Goal: Find specific fact: Find specific fact

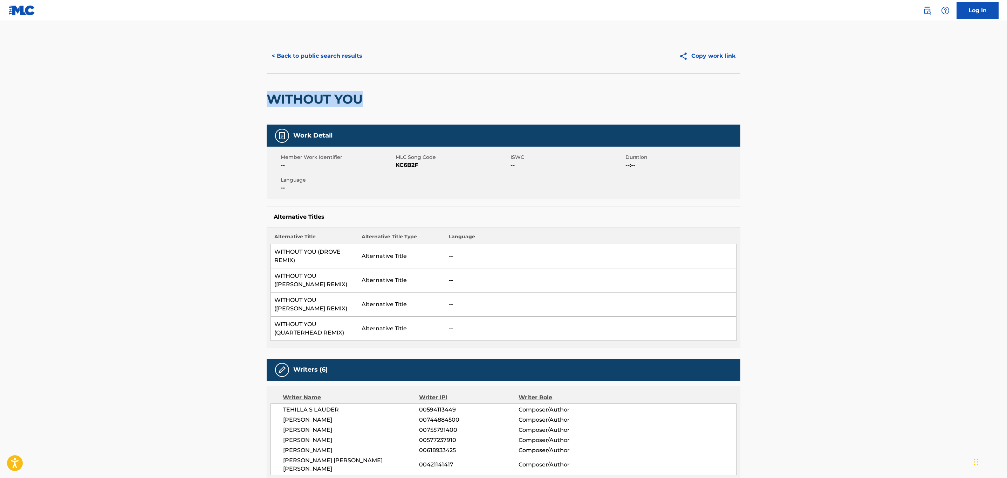
drag, startPoint x: 368, startPoint y: 100, endPoint x: 233, endPoint y: 85, distance: 136.3
copy h2 "WITHOUT YOU"
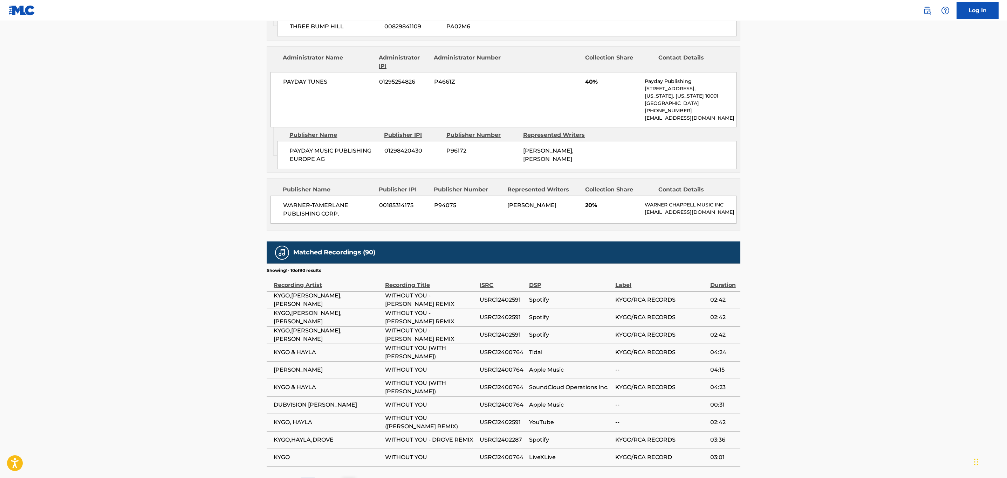
scroll to position [927, 0]
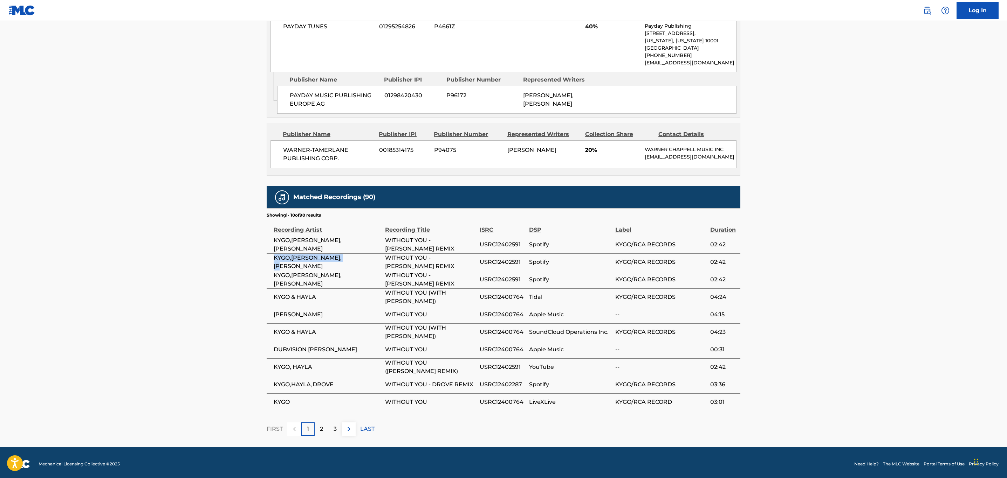
drag, startPoint x: 304, startPoint y: 260, endPoint x: 274, endPoint y: 262, distance: 29.5
click at [274, 262] on span "KYGO,[PERSON_NAME],[PERSON_NAME]" at bounding box center [328, 262] width 108 height 17
copy span "KYGO,[PERSON_NAME],[PERSON_NAME]"
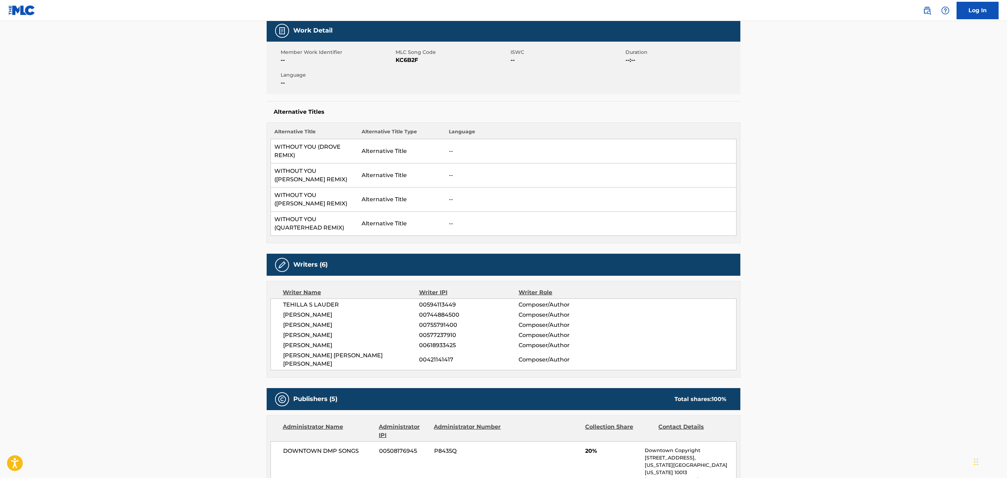
scroll to position [0, 0]
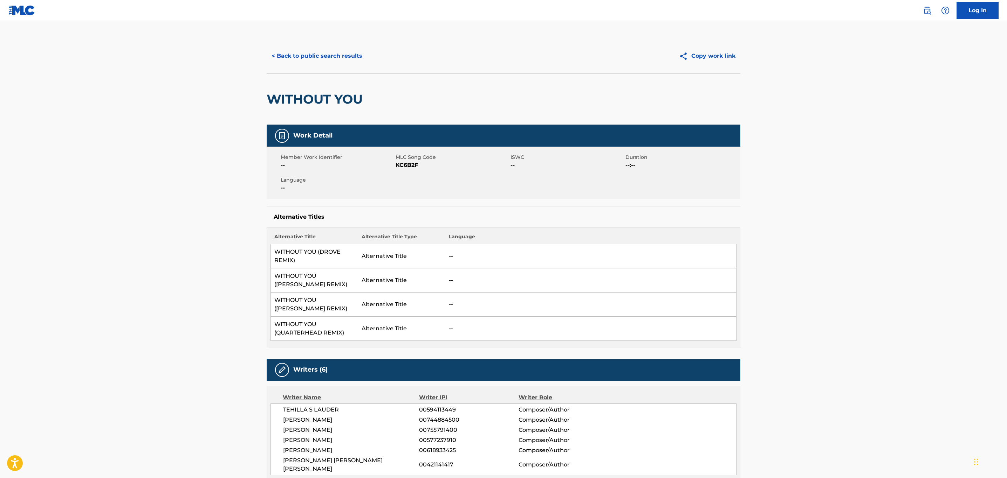
click at [402, 164] on span "KC6B2F" at bounding box center [451, 165] width 113 height 8
copy span "KC6B2F"
click at [572, 185] on div "Member Work Identifier -- MLC Song Code KC6B2F ISWC -- Duration --:-- Language …" at bounding box center [504, 173] width 474 height 53
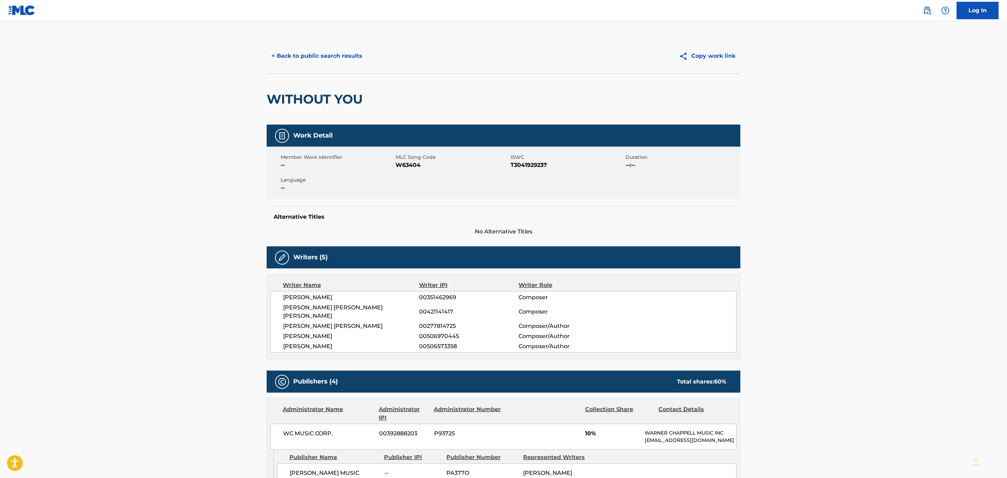
click at [368, 104] on div "WITHOUT YOU" at bounding box center [504, 99] width 474 height 51
click at [410, 165] on span "W63404" at bounding box center [451, 165] width 113 height 8
copy span "W63404"
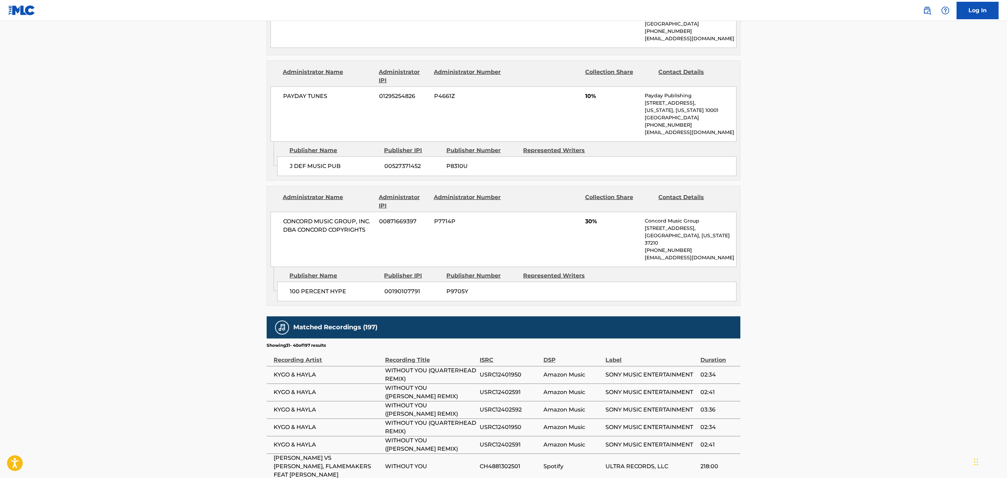
scroll to position [630, 0]
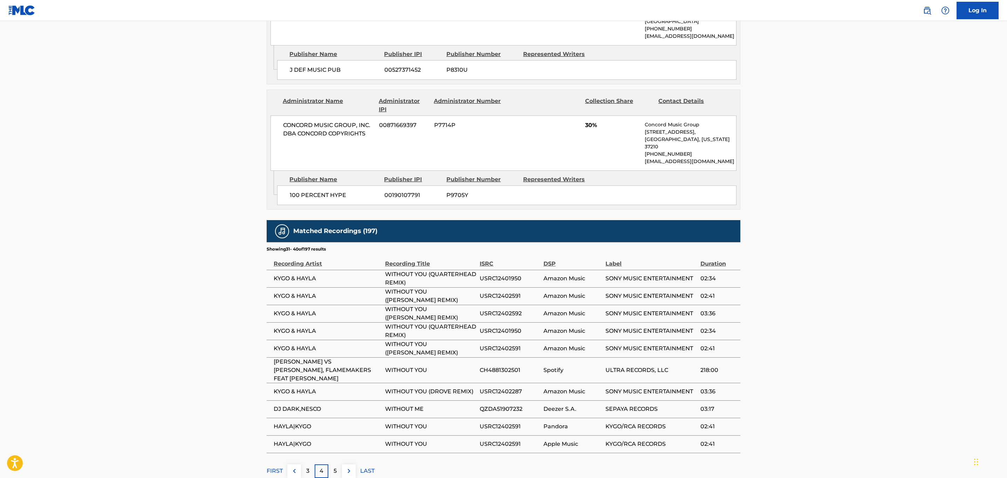
click at [505, 275] on span "USRC12401950" at bounding box center [509, 279] width 60 height 8
copy span "USRC12401950"
click at [502, 292] on span "USRC12402591" at bounding box center [509, 296] width 60 height 8
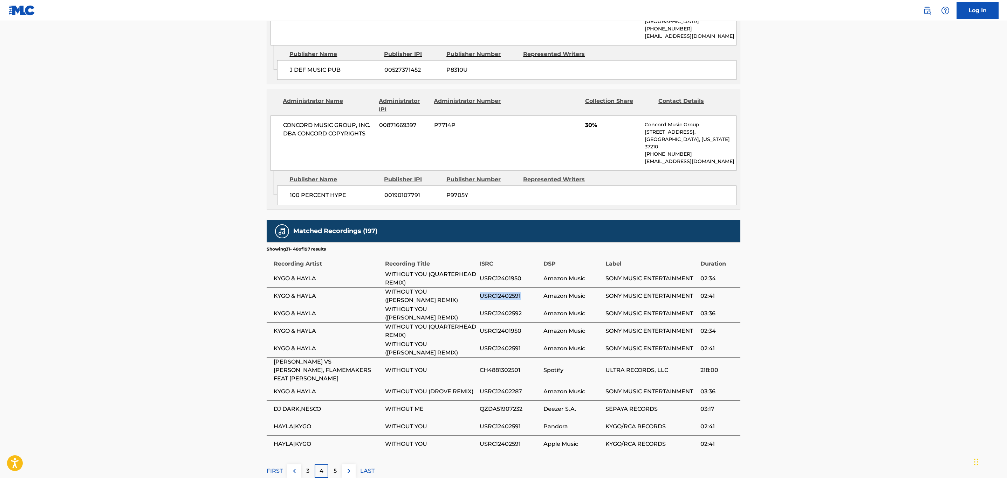
copy span "USRC12402591"
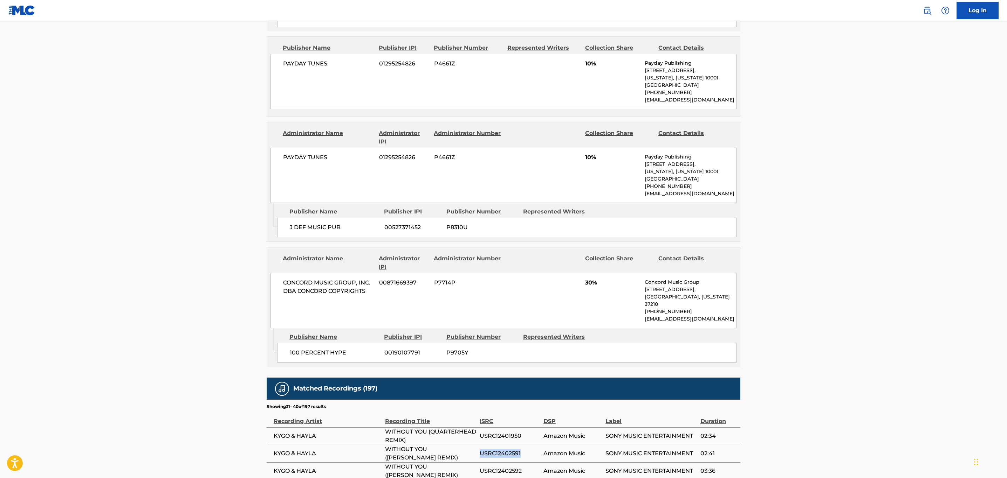
scroll to position [662, 0]
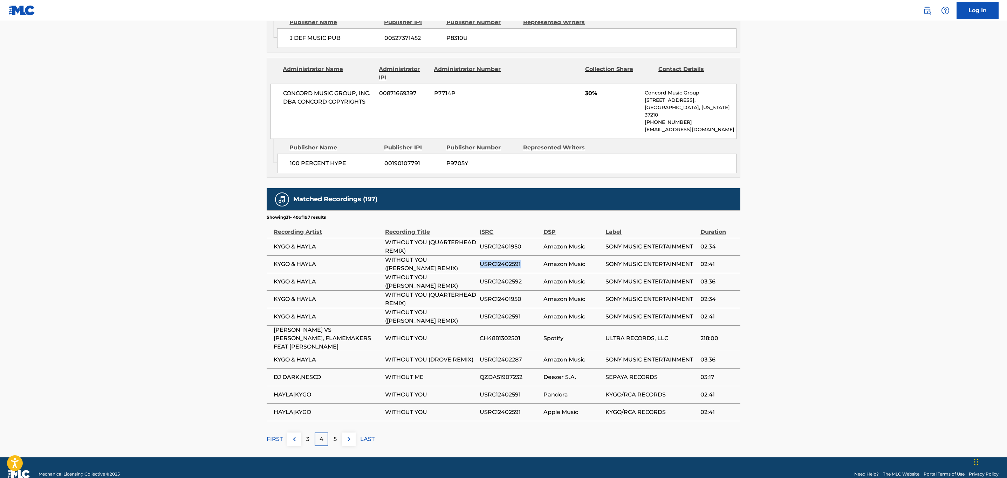
click at [511, 278] on span "USRC12402592" at bounding box center [509, 282] width 60 height 8
copy span "USRC12402592"
click at [505, 356] on span "USRC12402287" at bounding box center [509, 360] width 60 height 8
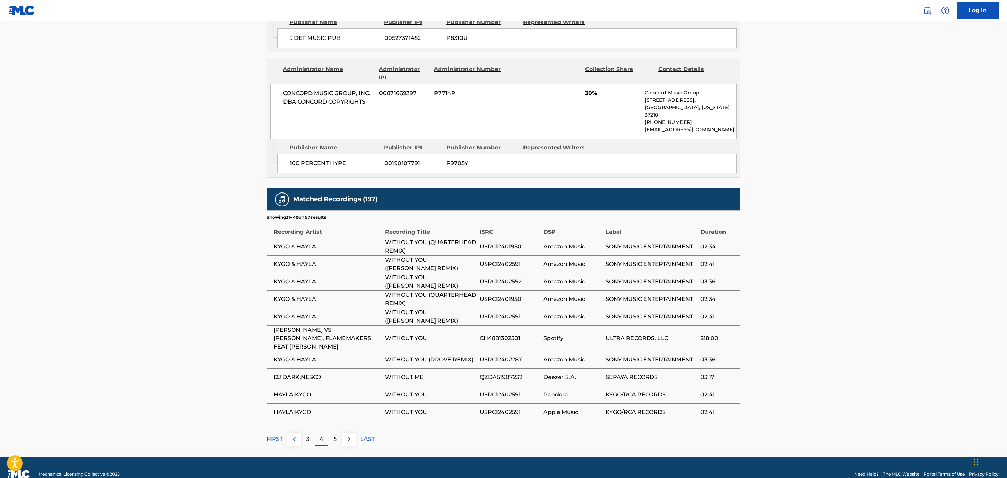
click at [505, 356] on span "USRC12402287" at bounding box center [509, 360] width 60 height 8
copy span "USRC12402287"
click at [349, 435] on img at bounding box center [349, 439] width 8 height 8
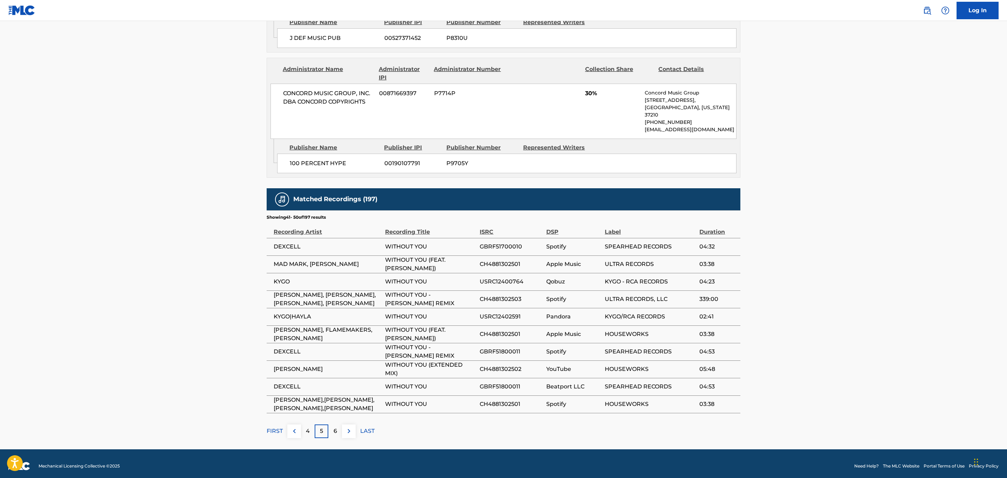
click at [490, 278] on span "USRC12400764" at bounding box center [510, 282] width 63 height 8
copy span "USRC12400764"
click at [354, 427] on button at bounding box center [349, 432] width 14 height 14
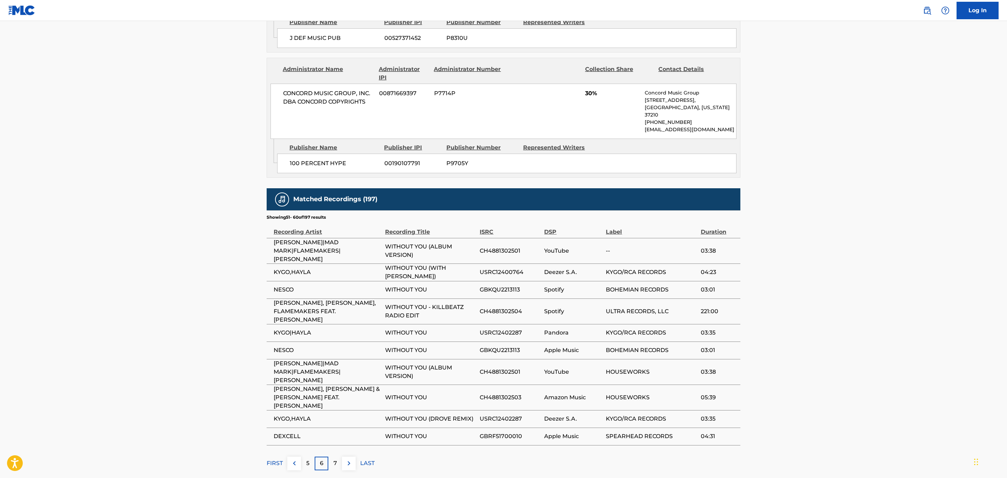
click at [502, 268] on span "USRC12400764" at bounding box center [509, 272] width 61 height 8
copy span "USRC12400764"
click at [506, 329] on span "USRC12402287" at bounding box center [509, 333] width 61 height 8
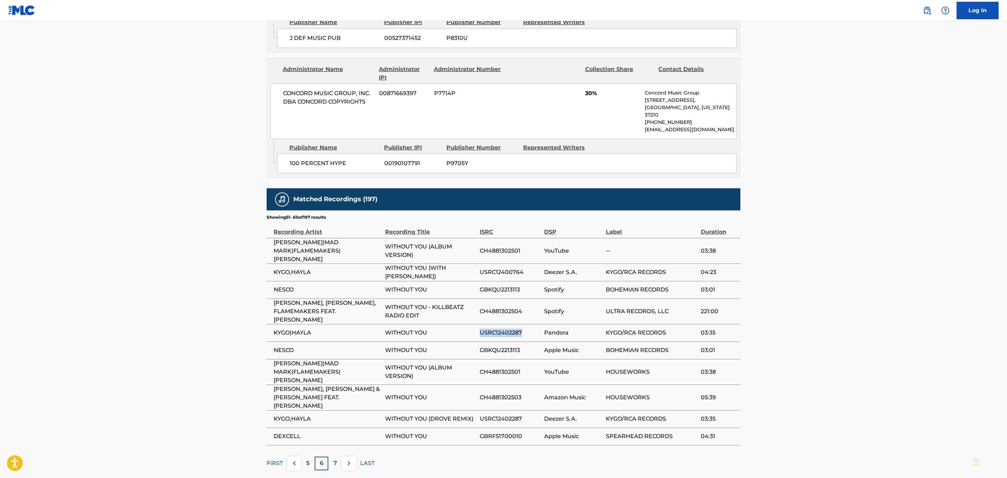
copy span "USRC12402287"
click at [348, 460] on img at bounding box center [349, 464] width 8 height 8
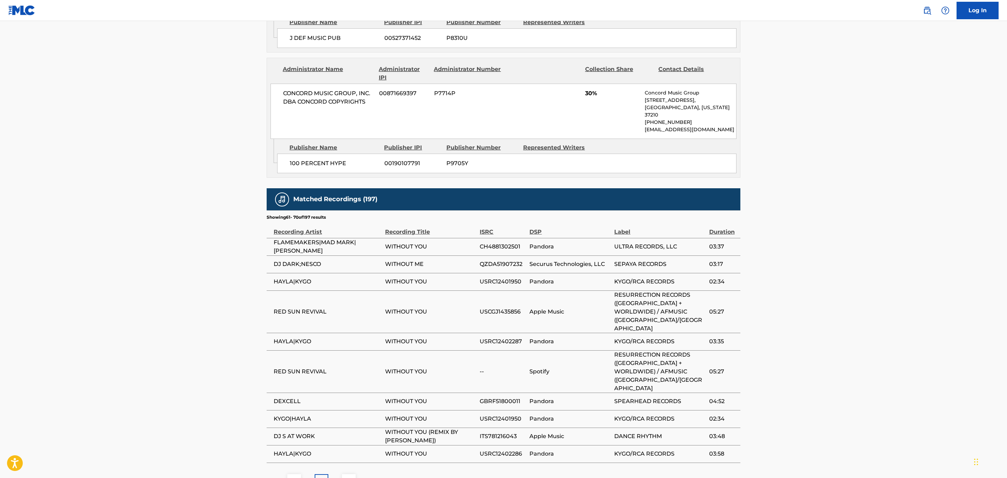
click at [509, 450] on span "USRC12402286" at bounding box center [502, 454] width 46 height 8
copy span "USRC12402286"
click at [346, 477] on img at bounding box center [349, 481] width 8 height 8
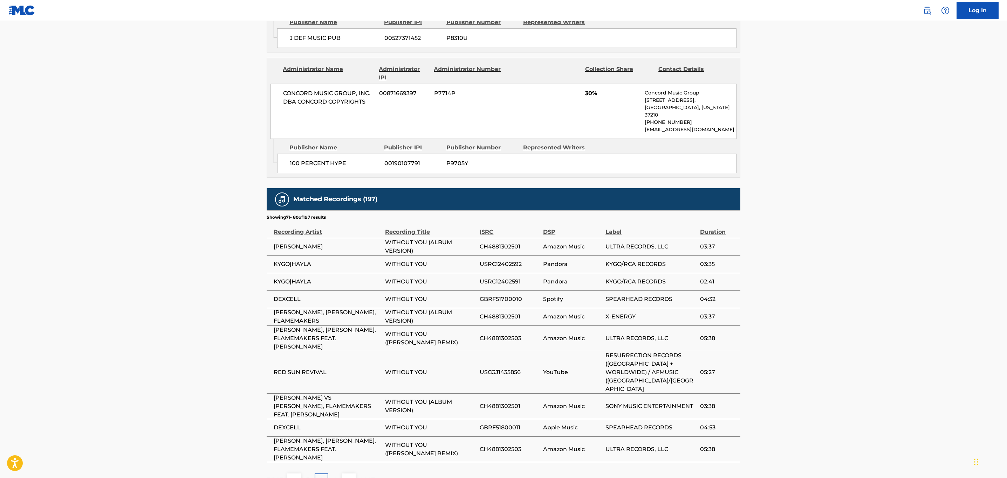
click at [347, 476] on img at bounding box center [349, 480] width 8 height 8
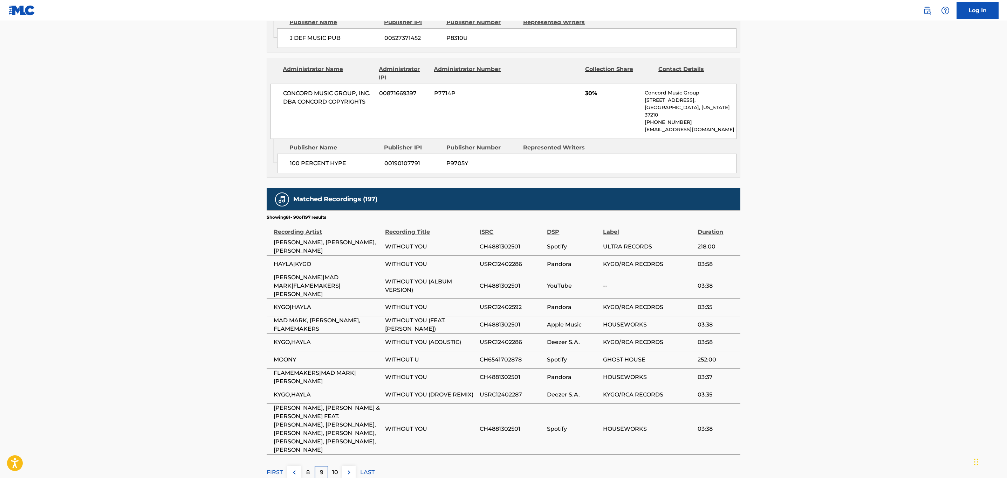
click at [485, 303] on span "USRC12402592" at bounding box center [511, 307] width 64 height 8
copy span "USRC12402592"
click at [350, 469] on img at bounding box center [349, 473] width 8 height 8
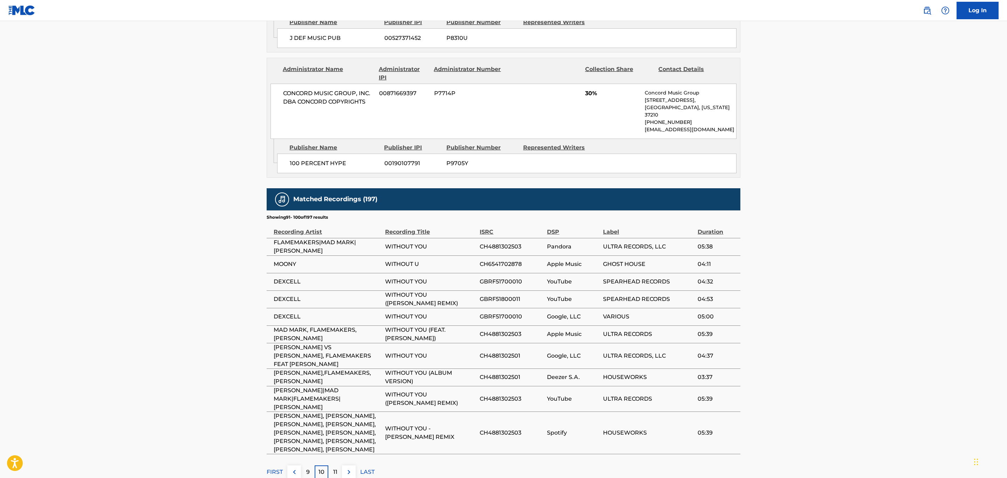
click at [350, 468] on img at bounding box center [349, 472] width 8 height 8
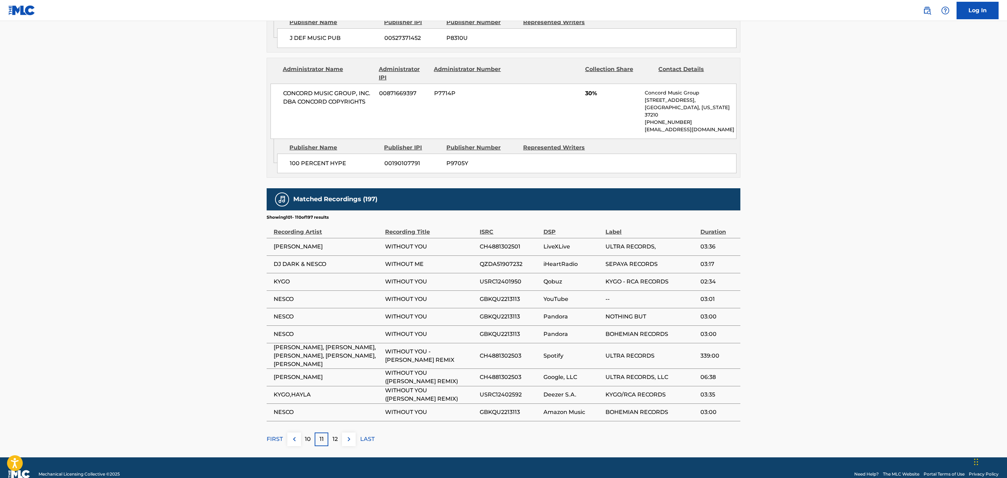
click at [346, 435] on img at bounding box center [349, 439] width 8 height 8
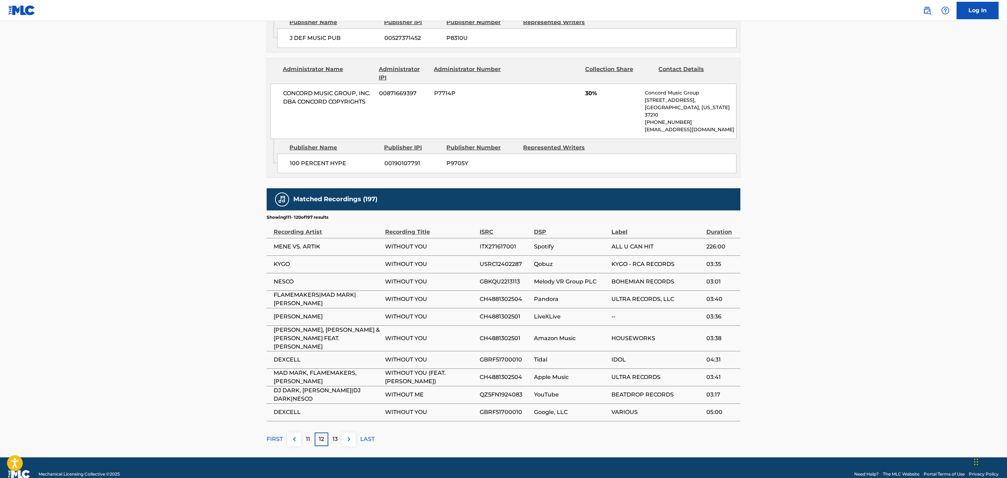
click at [349, 433] on button at bounding box center [349, 440] width 14 height 14
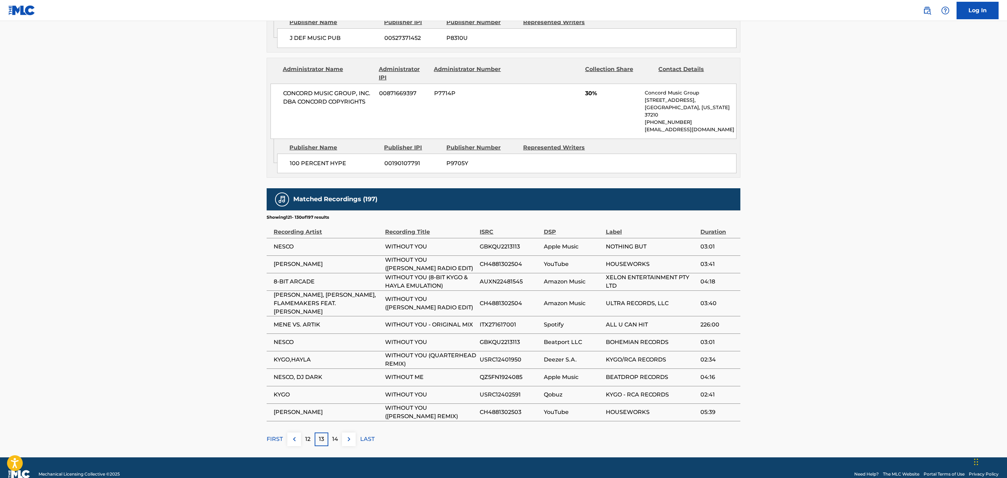
click at [512, 278] on span "AUXN22481545" at bounding box center [509, 282] width 60 height 8
